Goal: Task Accomplishment & Management: Manage account settings

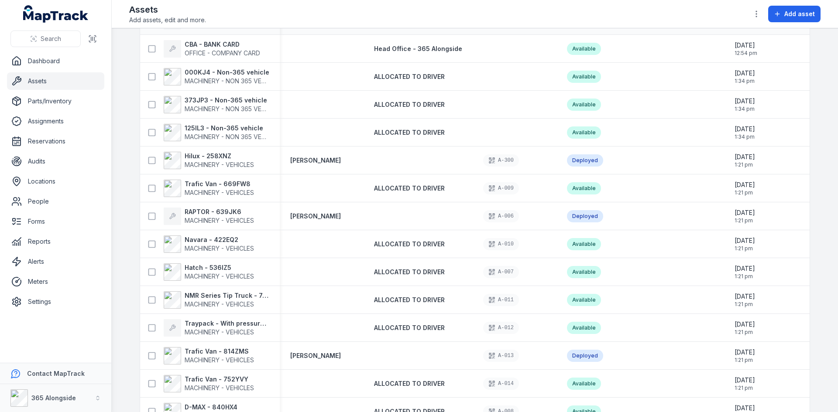
scroll to position [393, 0]
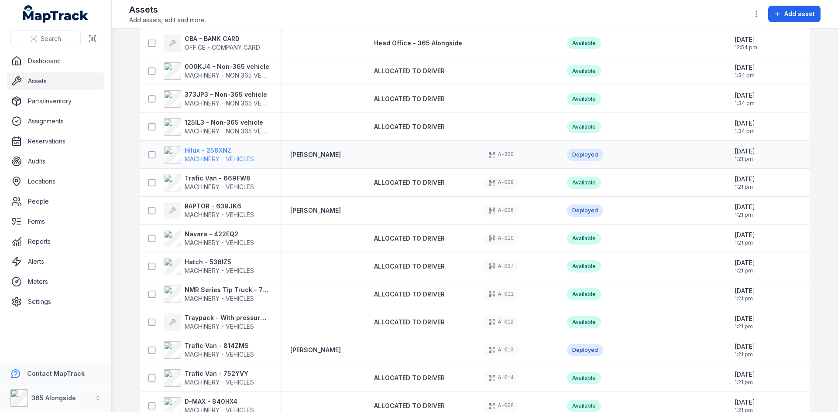
click at [227, 153] on strong "Hilux - 258XNZ" at bounding box center [219, 150] width 69 height 9
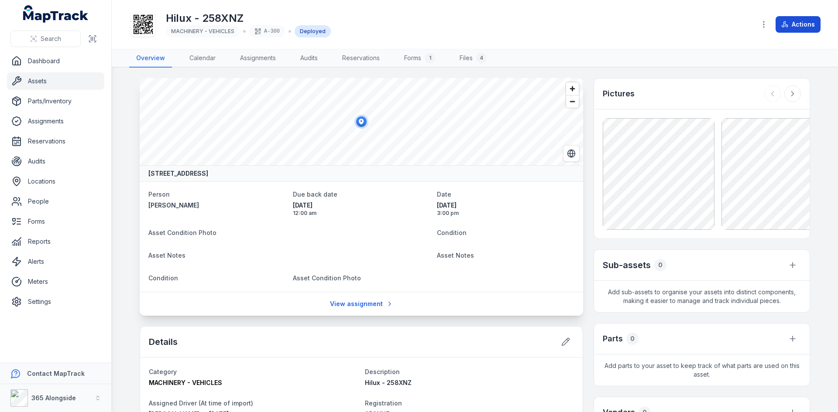
click at [791, 22] on button "Actions" at bounding box center [798, 24] width 45 height 17
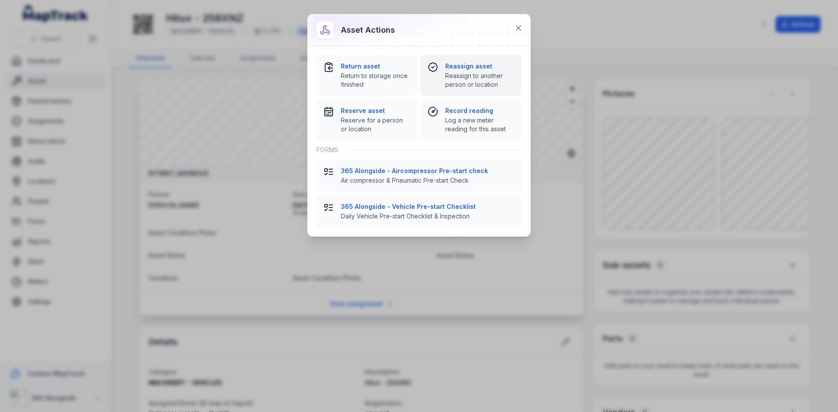
click at [477, 74] on span "Reassign to another person or location" at bounding box center [479, 80] width 69 height 17
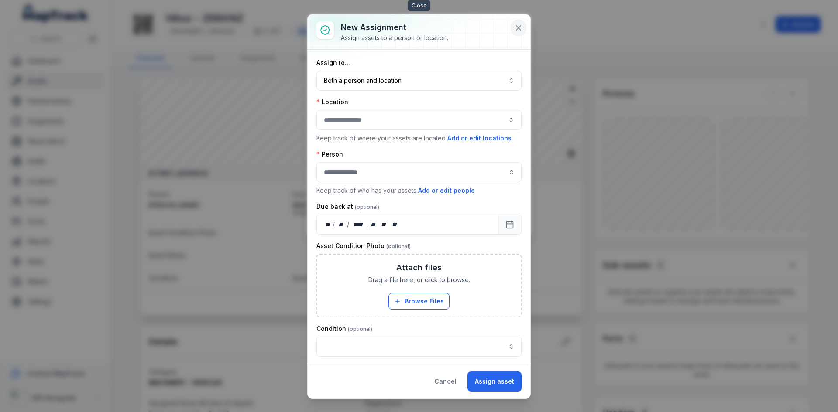
click at [514, 27] on button at bounding box center [518, 28] width 17 height 17
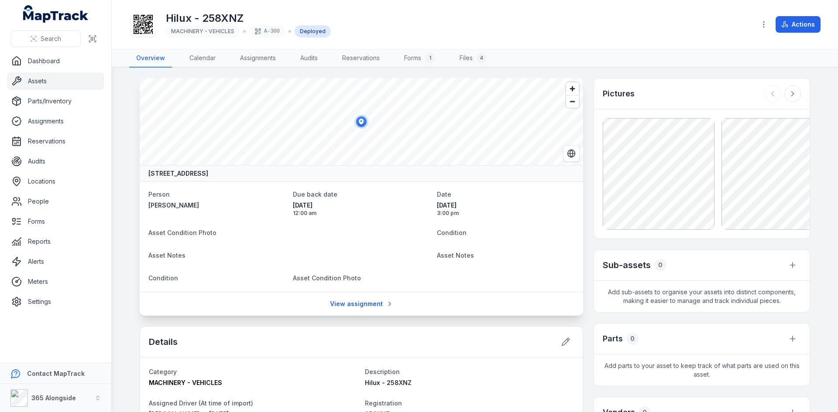
click at [265, 31] on div "A-300" at bounding box center [267, 31] width 36 height 12
click at [274, 31] on div "A-300" at bounding box center [267, 31] width 36 height 12
click at [148, 21] on icon at bounding box center [143, 24] width 19 height 19
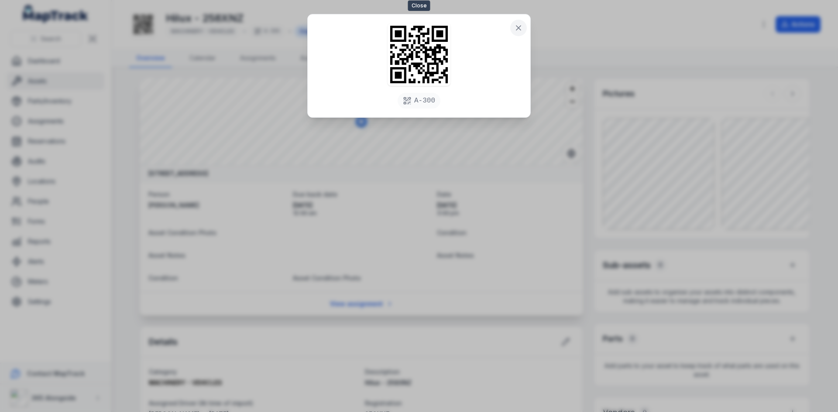
click at [519, 26] on icon at bounding box center [518, 28] width 9 height 9
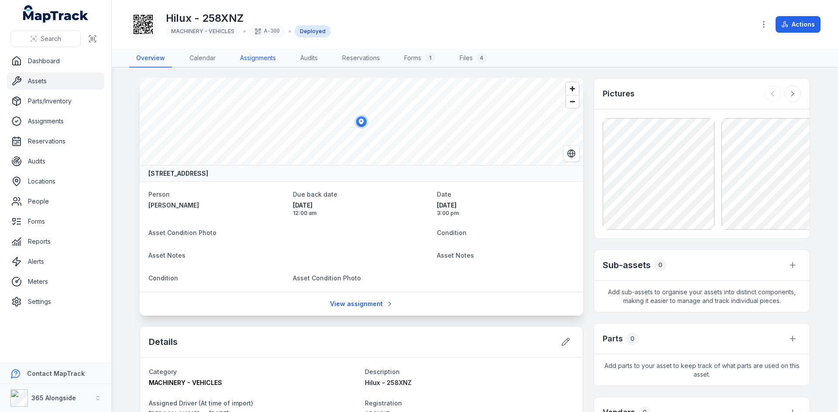
click at [265, 58] on link "Assignments" at bounding box center [258, 58] width 50 height 18
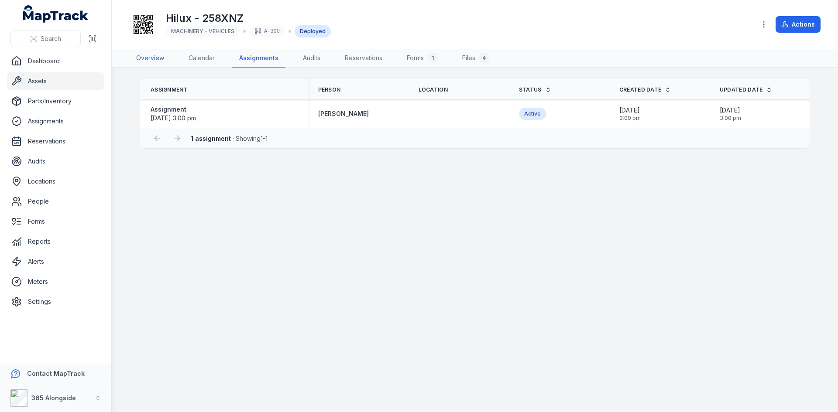
click at [157, 59] on link "Overview" at bounding box center [150, 58] width 42 height 18
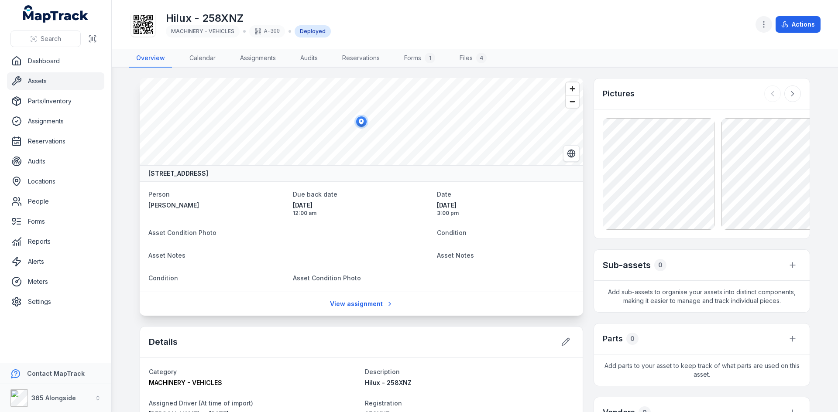
click at [765, 24] on icon "button" at bounding box center [764, 24] width 9 height 9
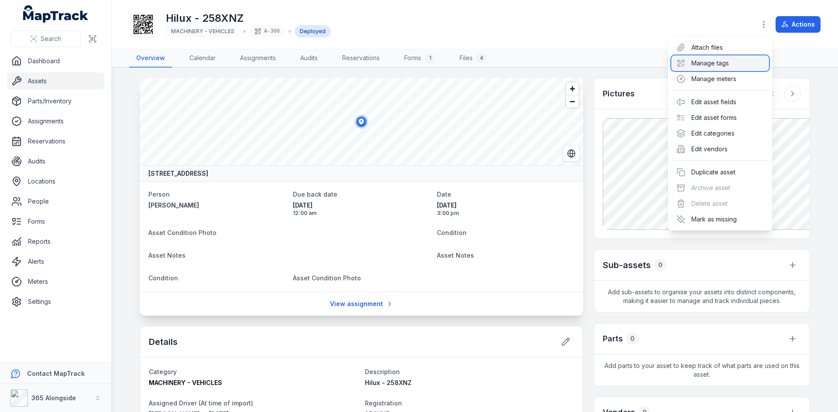
click at [734, 65] on div "Manage tags" at bounding box center [720, 63] width 98 height 16
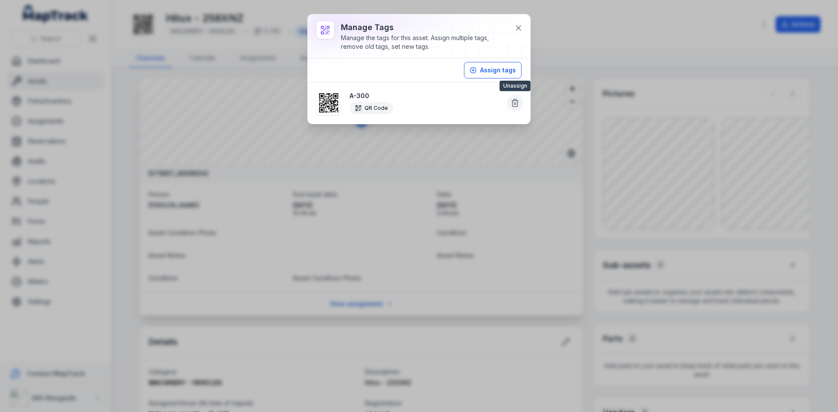
click at [514, 100] on icon at bounding box center [515, 103] width 9 height 9
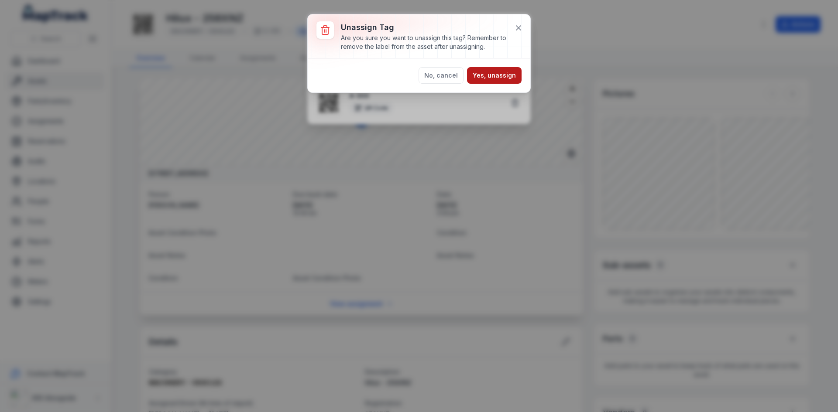
click at [491, 75] on button "Yes, unassign" at bounding box center [494, 75] width 55 height 17
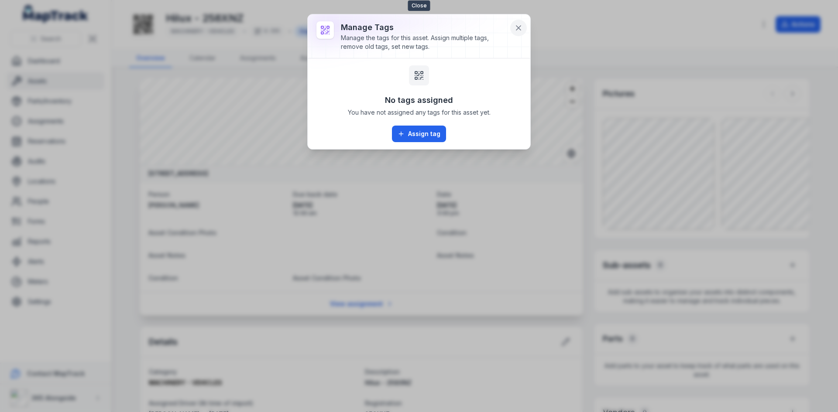
click at [522, 26] on icon at bounding box center [518, 28] width 9 height 9
